Goal: Transaction & Acquisition: Purchase product/service

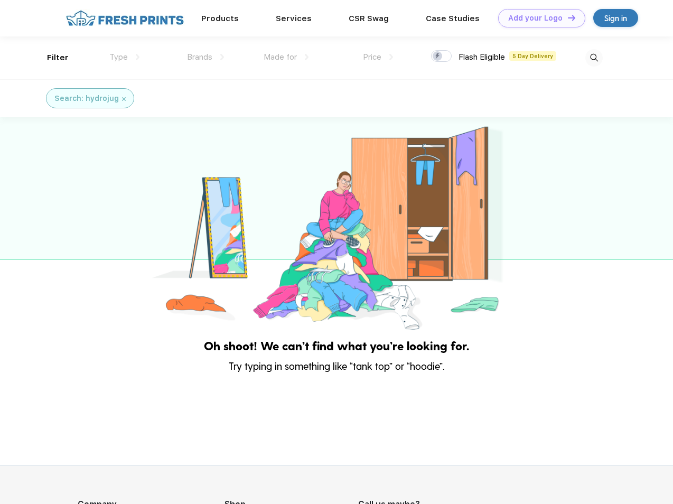
click at [538, 18] on link "Add your Logo Design Tool" at bounding box center [541, 18] width 87 height 18
click at [0, 0] on div "Design Tool" at bounding box center [0, 0] width 0 height 0
click at [567, 17] on link "Add your Logo Design Tool" at bounding box center [541, 18] width 87 height 18
click at [51, 58] on div "Filter" at bounding box center [58, 58] width 22 height 12
click at [125, 57] on span "Type" at bounding box center [118, 57] width 18 height 10
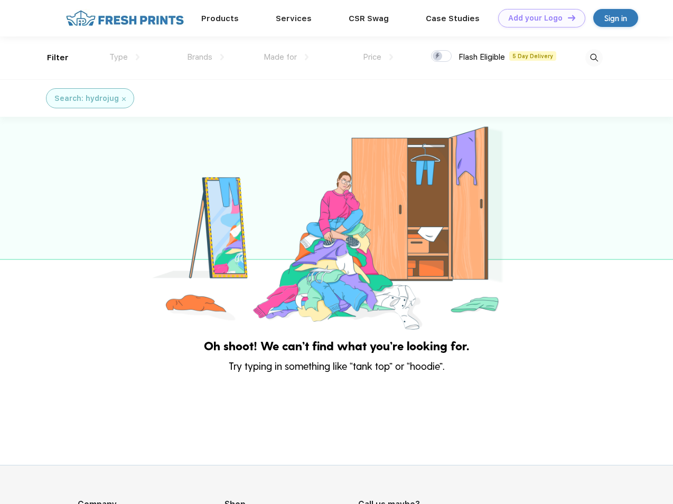
click at [206, 57] on span "Brands" at bounding box center [199, 57] width 25 height 10
click at [286, 57] on span "Made for" at bounding box center [280, 57] width 33 height 10
click at [378, 57] on span "Price" at bounding box center [372, 57] width 18 height 10
click at [442, 57] on div at bounding box center [441, 56] width 21 height 12
click at [438, 57] on input "checkbox" at bounding box center [434, 53] width 7 height 7
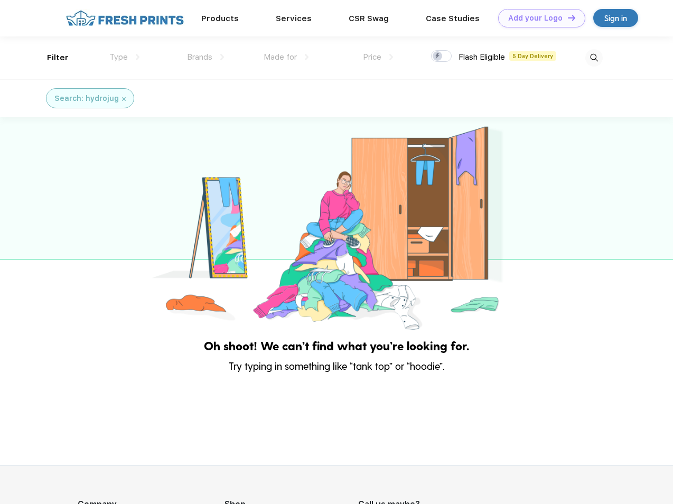
click at [594, 58] on img at bounding box center [593, 57] width 17 height 17
